Goal: Information Seeking & Learning: Learn about a topic

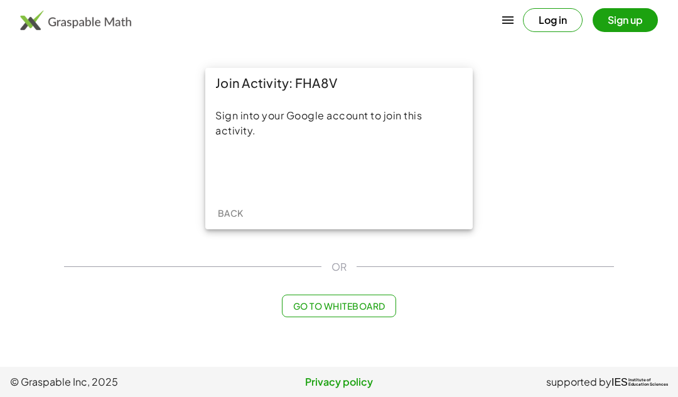
click at [371, 177] on div "Sign in with Google. Opens in new tab" at bounding box center [338, 171] width 115 height 28
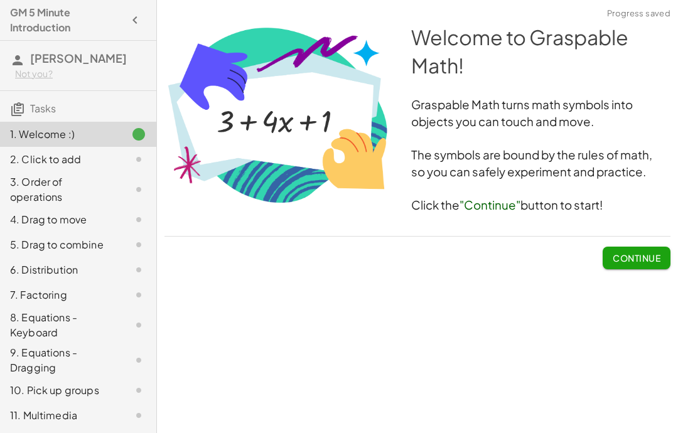
click at [628, 260] on span "Continue" at bounding box center [637, 257] width 48 height 11
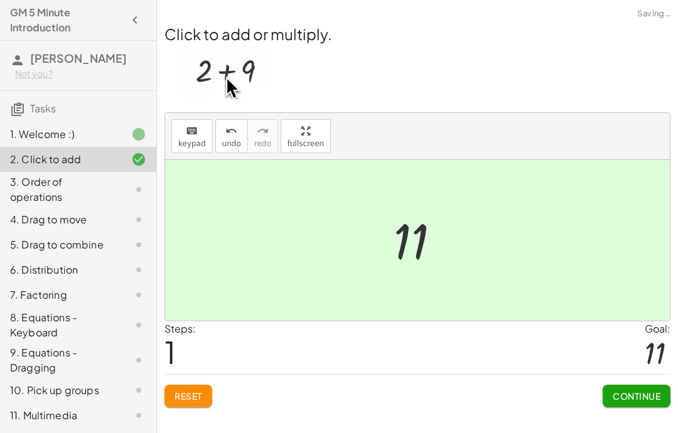
click at [640, 396] on span "Continue" at bounding box center [637, 395] width 48 height 11
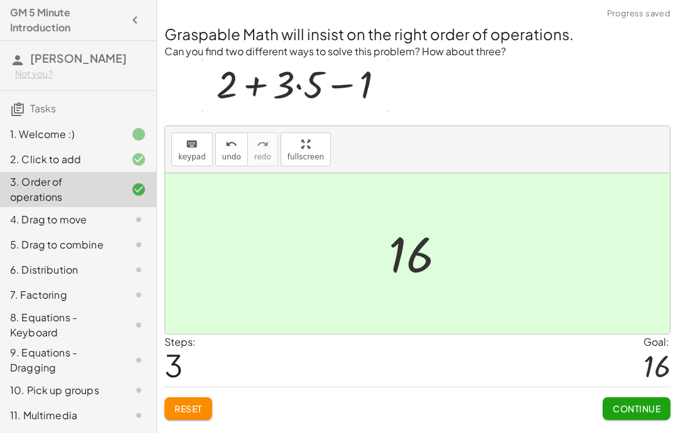
click at [623, 396] on span "Continue" at bounding box center [637, 408] width 48 height 11
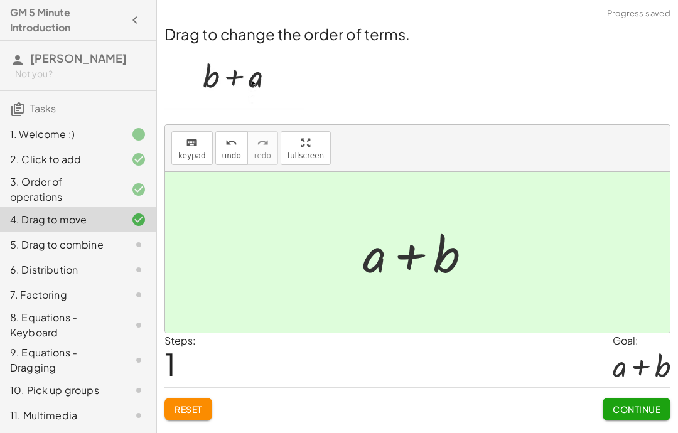
click at [635, 396] on button "Continue" at bounding box center [637, 409] width 68 height 23
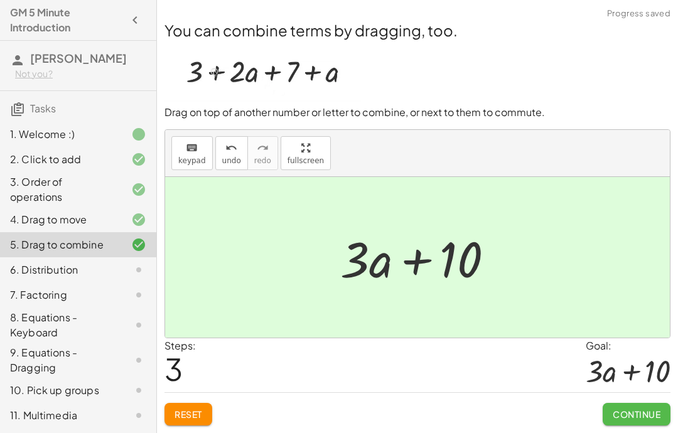
click at [642, 396] on button "Continue" at bounding box center [637, 414] width 68 height 23
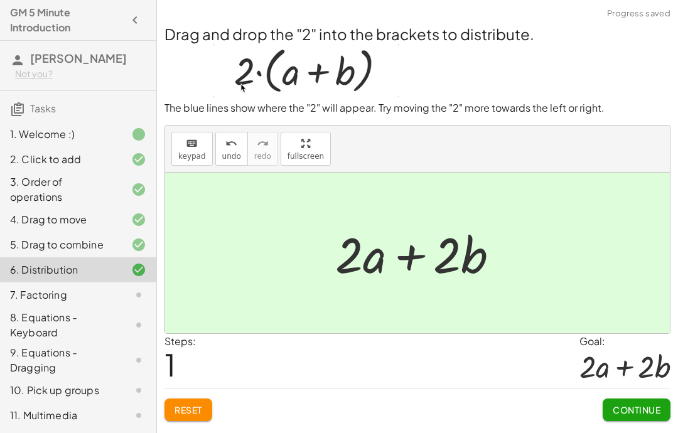
click at [638, 396] on span "Continue" at bounding box center [637, 409] width 48 height 11
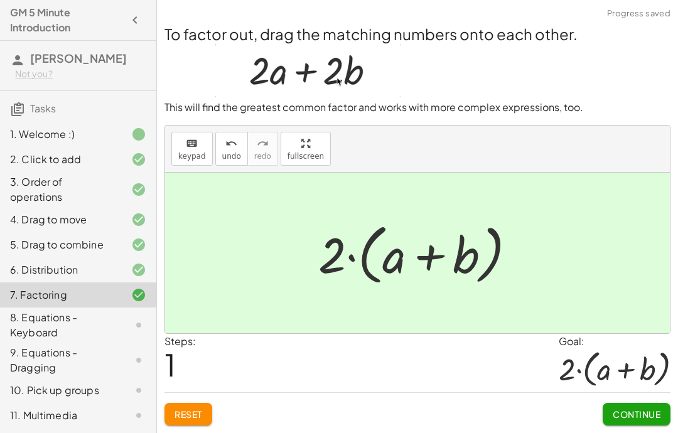
click at [635, 396] on button "Continue" at bounding box center [637, 414] width 68 height 23
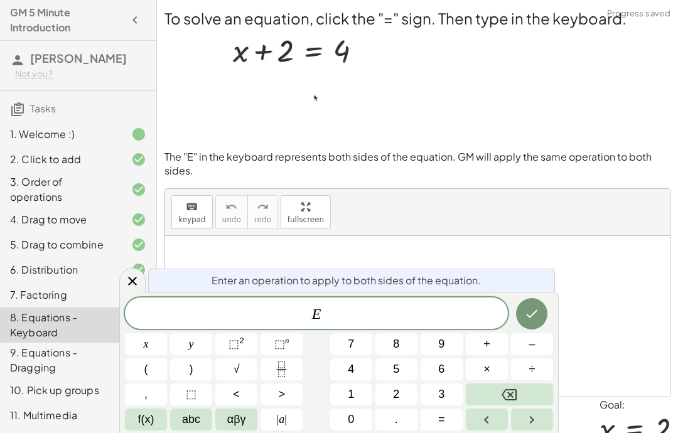
click at [525, 350] on button "–" at bounding box center [532, 344] width 42 height 22
click at [392, 396] on button "2" at bounding box center [396, 395] width 42 height 22
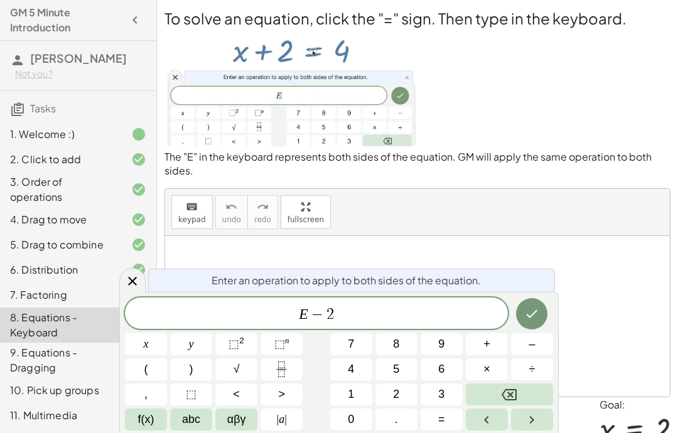
click at [532, 317] on icon "Done" at bounding box center [531, 313] width 15 height 15
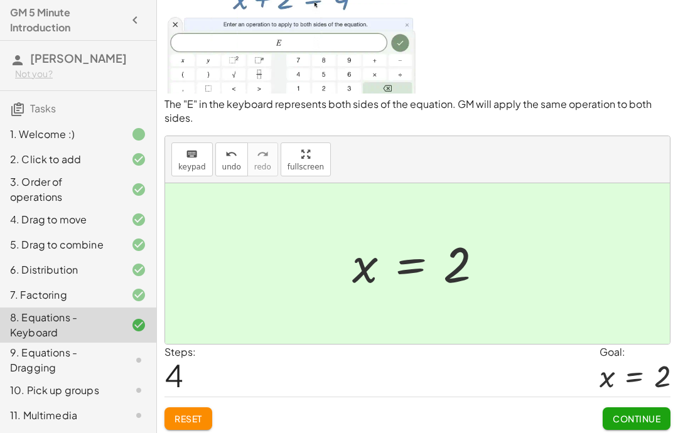
scroll to position [56, 0]
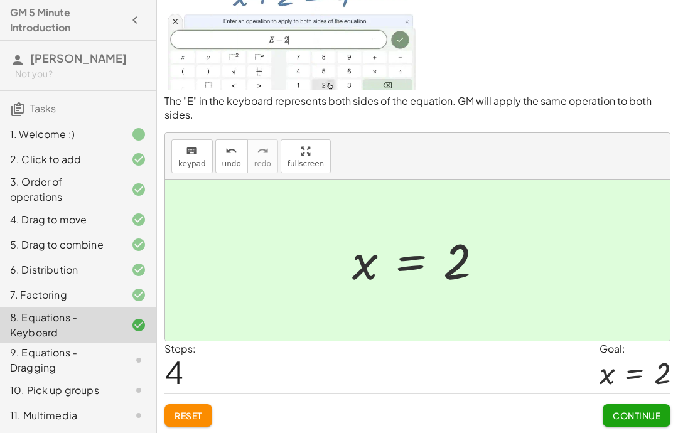
click at [633, 396] on span "Continue" at bounding box center [637, 415] width 48 height 11
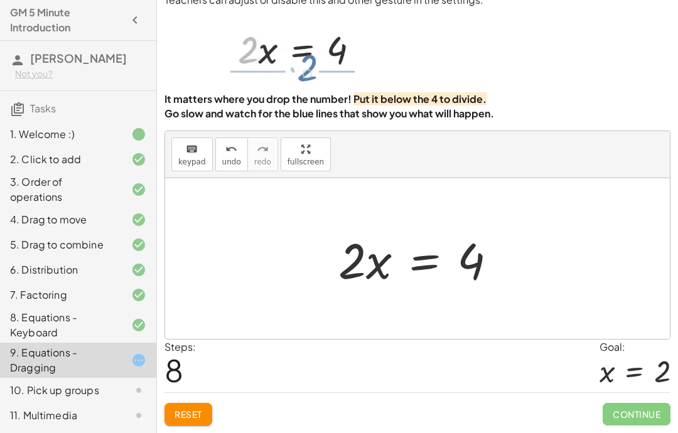
click at [172, 396] on button "Reset" at bounding box center [188, 414] width 48 height 23
click at [171, 396] on div "Reset Continue" at bounding box center [417, 408] width 506 height 33
